Goal: Task Accomplishment & Management: Manage account settings

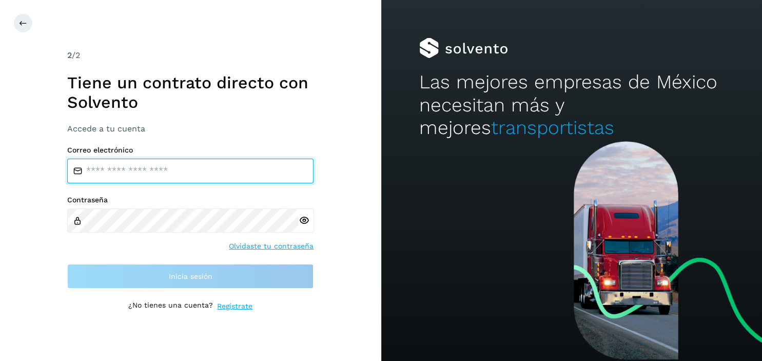
click at [120, 171] on input "email" at bounding box center [190, 170] width 246 height 25
click at [106, 169] on input "email" at bounding box center [190, 170] width 246 height 25
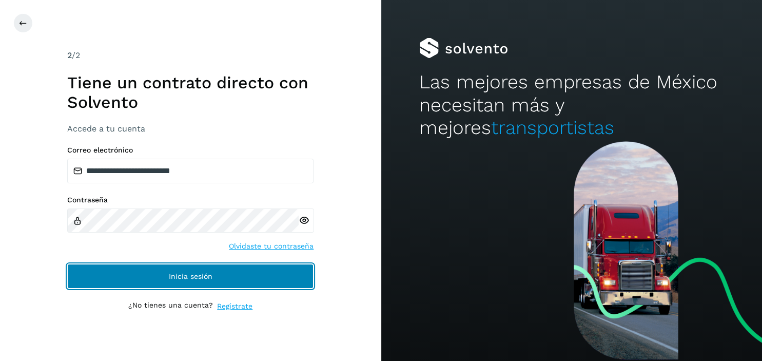
click at [181, 272] on button "Inicia sesión" at bounding box center [190, 276] width 246 height 25
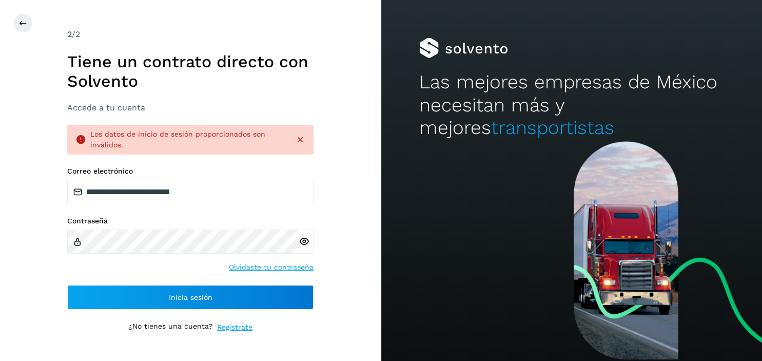
click at [305, 239] on icon at bounding box center [303, 241] width 11 height 11
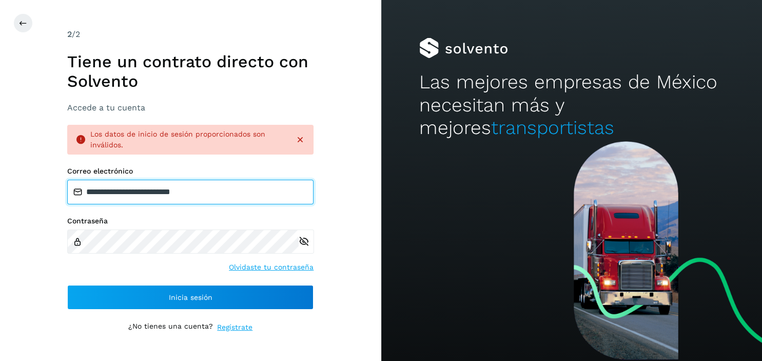
drag, startPoint x: 199, startPoint y: 194, endPoint x: 224, endPoint y: 175, distance: 31.1
click at [199, 194] on input "**********" at bounding box center [190, 191] width 246 height 25
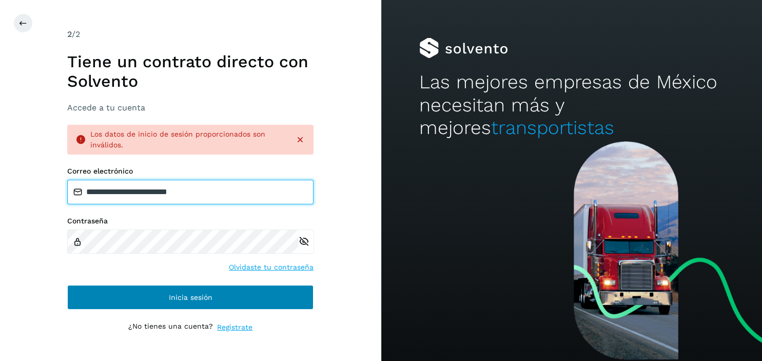
type input "**********"
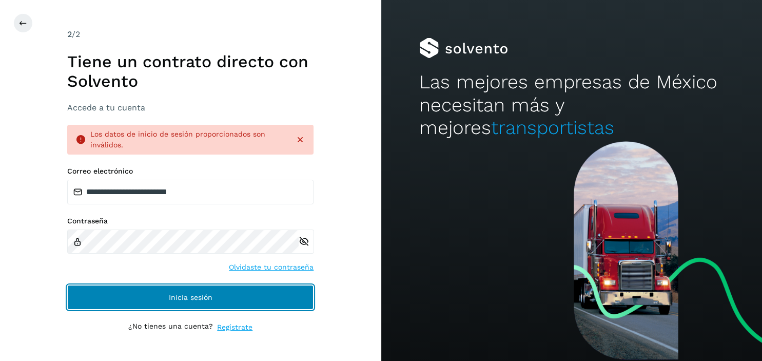
click at [196, 294] on span "Inicia sesión" at bounding box center [191, 296] width 44 height 7
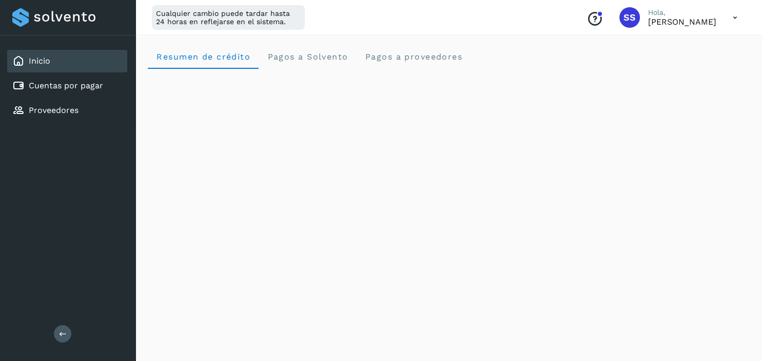
click at [603, 23] on icon "Conoce nuestros beneficios" at bounding box center [594, 19] width 16 height 16
click at [733, 18] on icon at bounding box center [734, 17] width 21 height 21
click at [683, 45] on div "Documentación" at bounding box center [684, 45] width 122 height 19
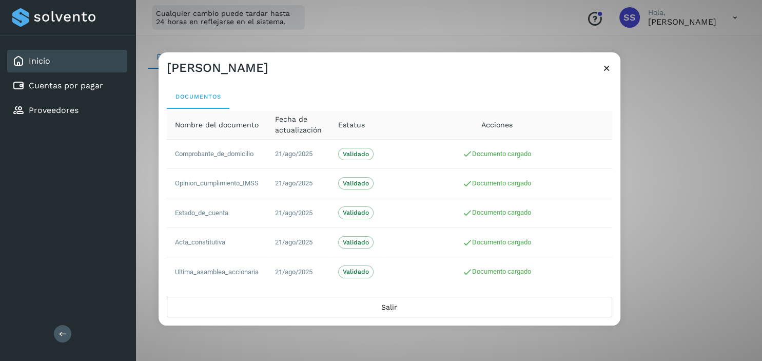
click at [609, 67] on icon at bounding box center [606, 67] width 11 height 11
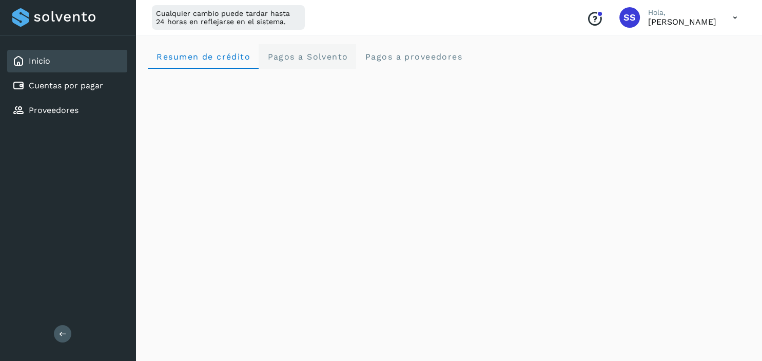
click at [319, 56] on span "Pagos a Solvento" at bounding box center [307, 57] width 81 height 10
click at [405, 58] on span "Pagos a proveedores" at bounding box center [413, 57] width 98 height 10
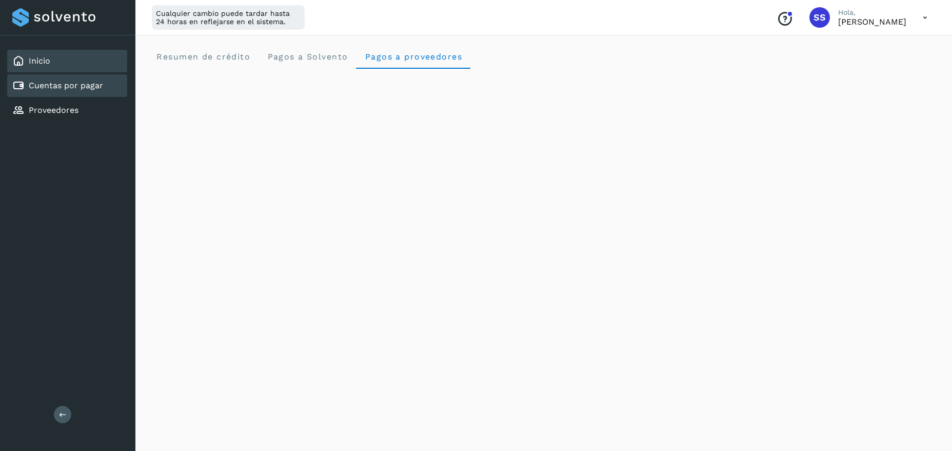
click at [35, 89] on link "Cuentas por pagar" at bounding box center [66, 86] width 74 height 10
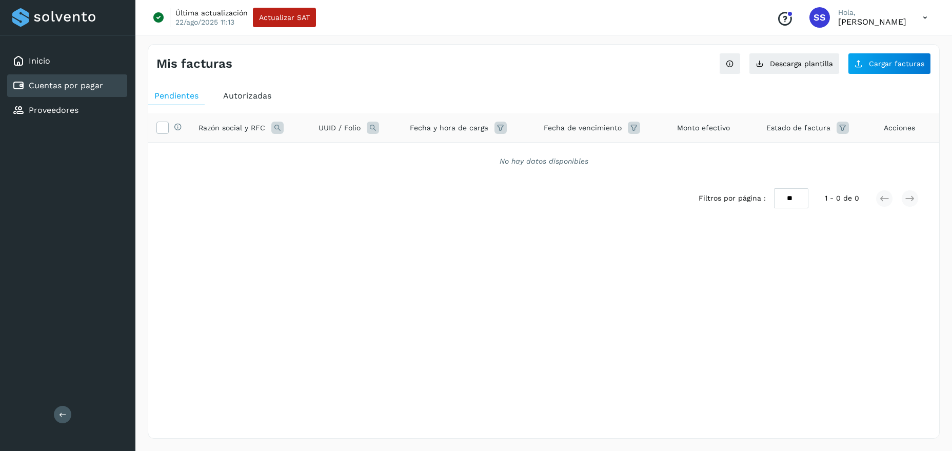
click at [255, 97] on span "Autorizadas" at bounding box center [247, 96] width 48 height 10
click at [162, 130] on icon at bounding box center [162, 127] width 11 height 11
click at [262, 125] on icon at bounding box center [264, 128] width 12 height 12
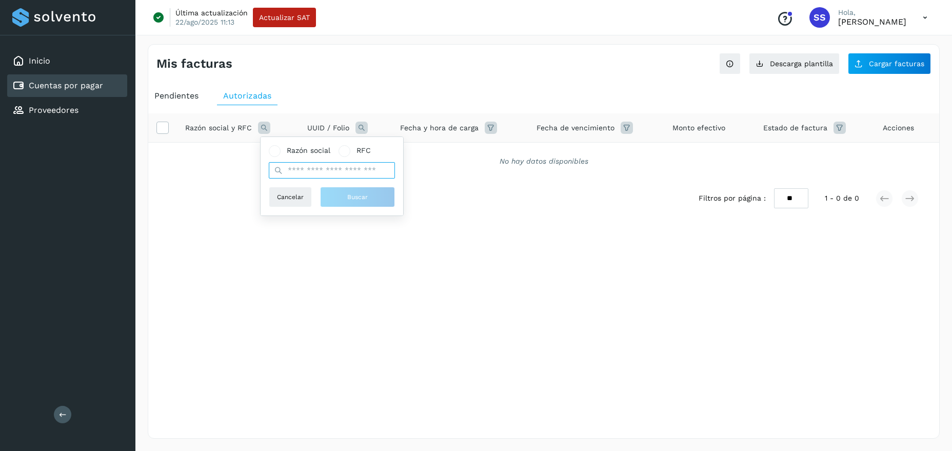
click at [292, 170] on input "text" at bounding box center [332, 170] width 126 height 16
type input "**********"
click at [367, 202] on button "Buscar" at bounding box center [357, 197] width 75 height 21
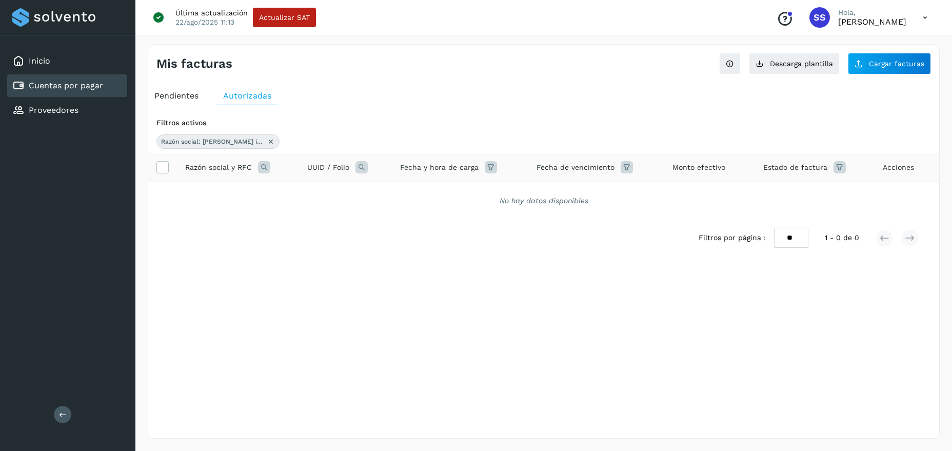
click at [267, 143] on icon at bounding box center [271, 141] width 8 height 8
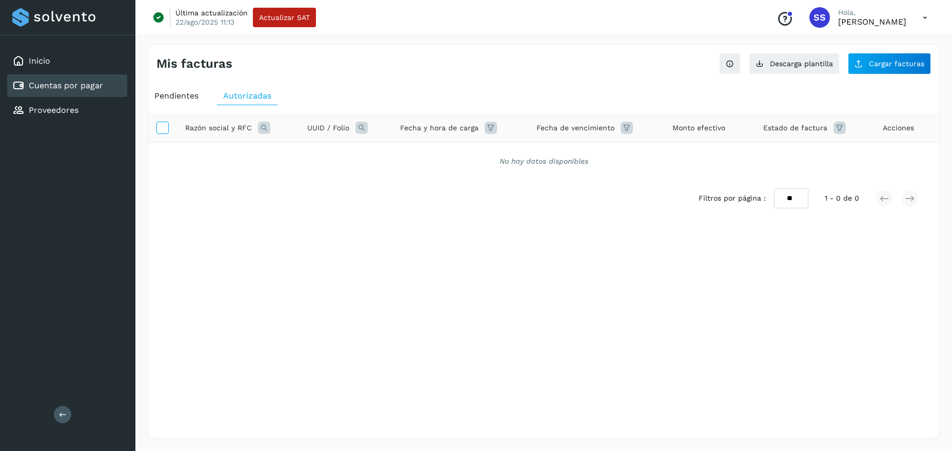
click at [162, 130] on icon at bounding box center [162, 127] width 11 height 11
click at [226, 132] on span "Razón social y RFC" at bounding box center [218, 128] width 67 height 11
click at [266, 129] on icon at bounding box center [264, 128] width 12 height 12
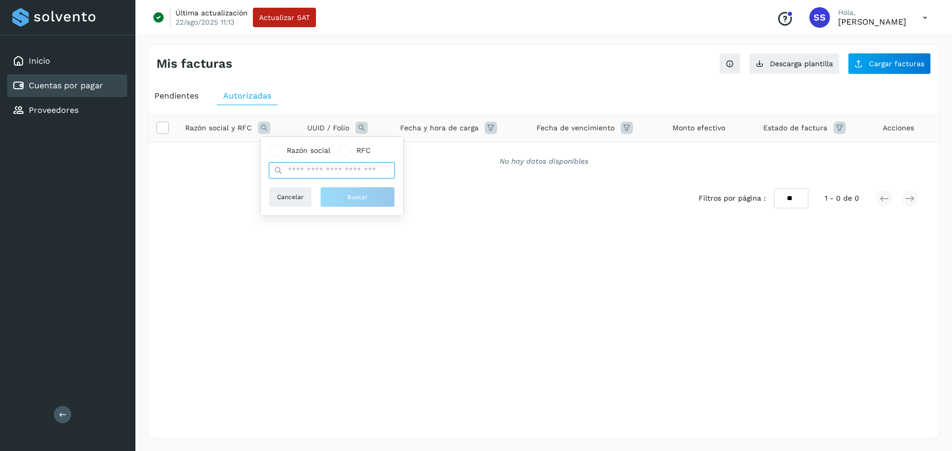
click at [314, 171] on input "text" at bounding box center [332, 170] width 126 height 16
type input "**********"
click at [368, 197] on button "Buscar" at bounding box center [357, 197] width 75 height 21
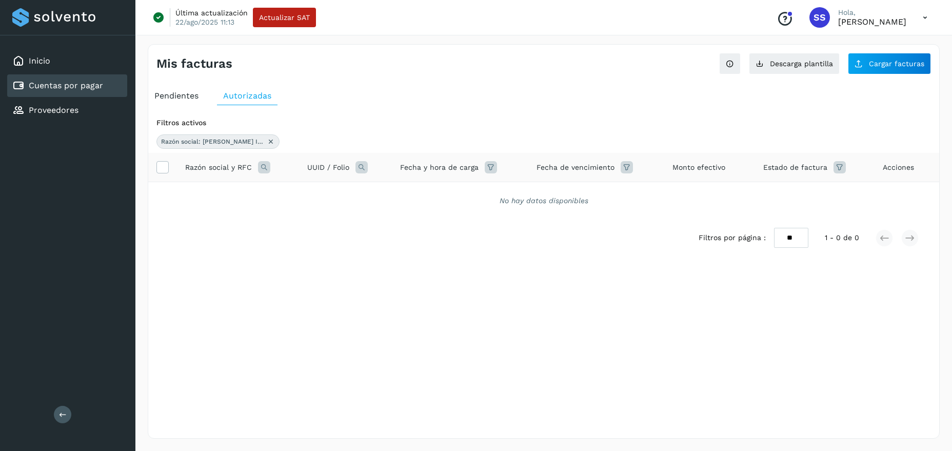
click at [267, 142] on icon at bounding box center [271, 141] width 8 height 8
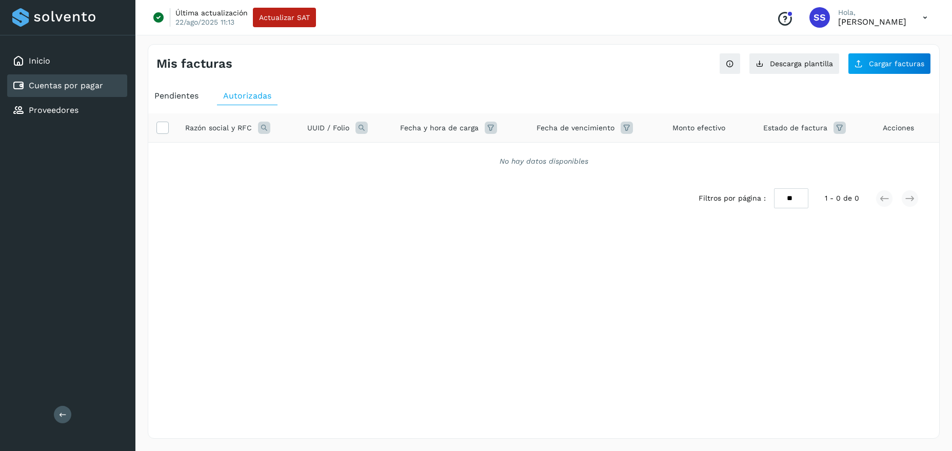
click at [492, 131] on icon at bounding box center [491, 128] width 12 height 12
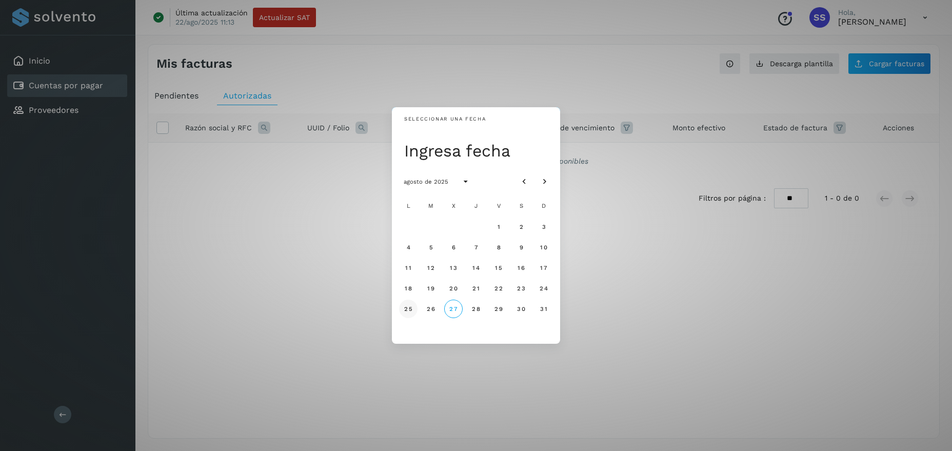
click at [410, 310] on span "25" at bounding box center [408, 308] width 9 height 7
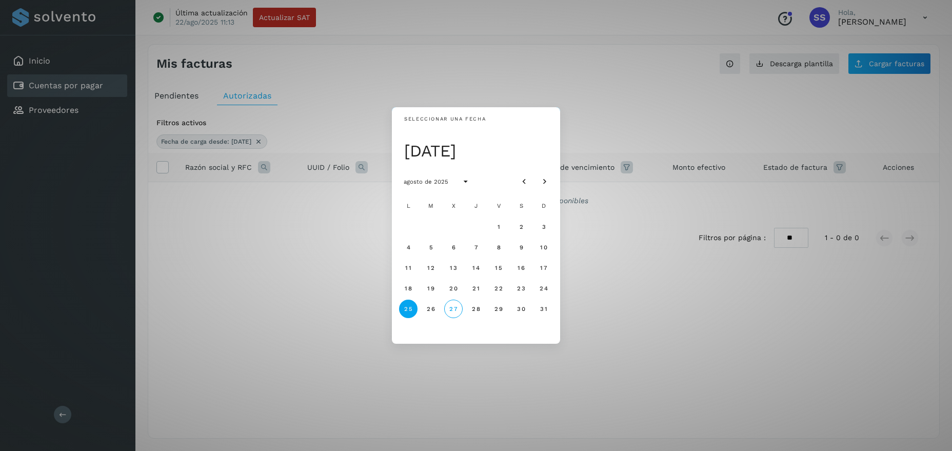
click at [540, 88] on div "Seleccionar una fecha [DATE] [DATE] L M X J V S D 1 2 3 4 5 6 7 8 9 10 11 12 13…" at bounding box center [476, 225] width 952 height 451
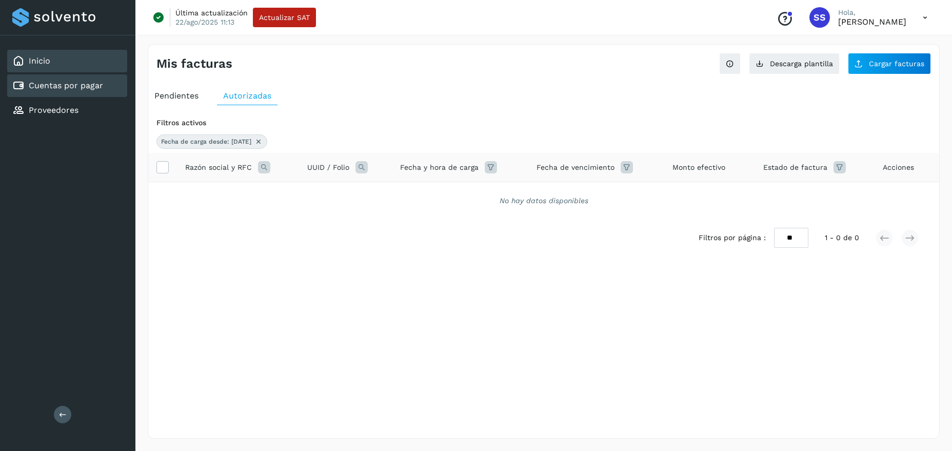
click at [38, 56] on link "Inicio" at bounding box center [40, 61] width 22 height 10
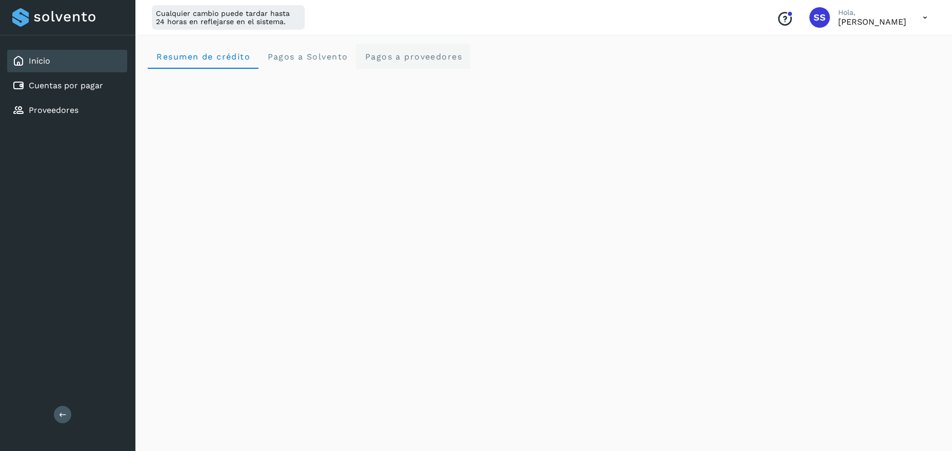
click at [366, 58] on span "Pagos a proveedores" at bounding box center [413, 57] width 98 height 10
click at [761, 25] on p "[PERSON_NAME]" at bounding box center [872, 22] width 68 height 10
click at [761, 16] on icon at bounding box center [924, 17] width 21 height 21
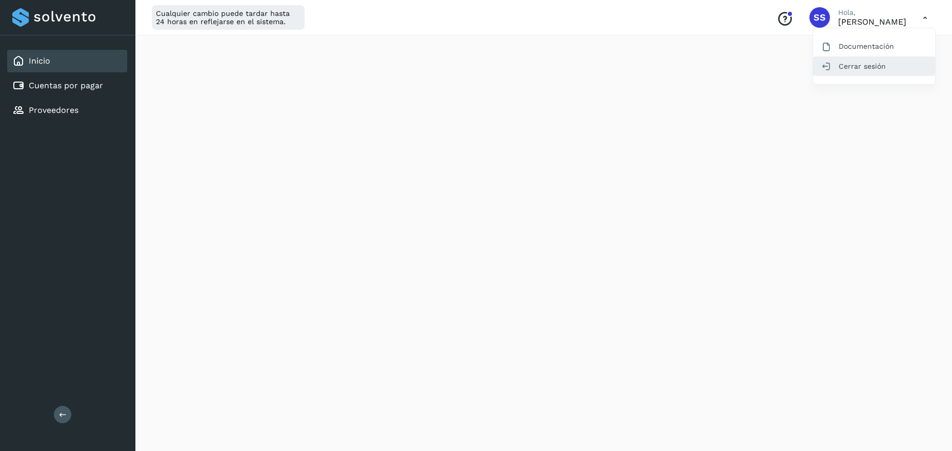
click at [761, 66] on div "Cerrar sesión" at bounding box center [874, 65] width 122 height 19
